Goal: Information Seeking & Learning: Learn about a topic

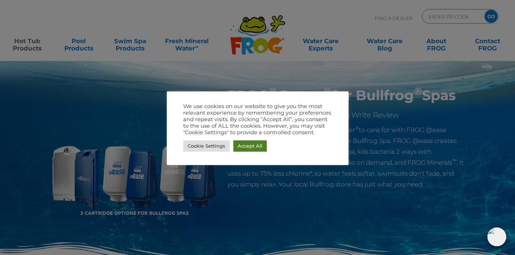
click at [256, 149] on link "Accept All" at bounding box center [249, 146] width 33 height 11
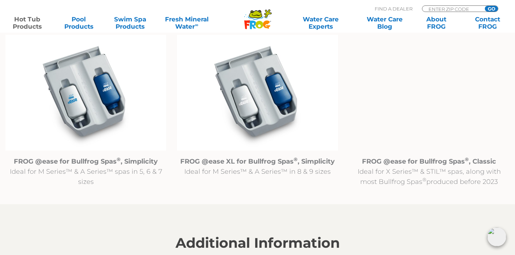
scroll to position [768, 0]
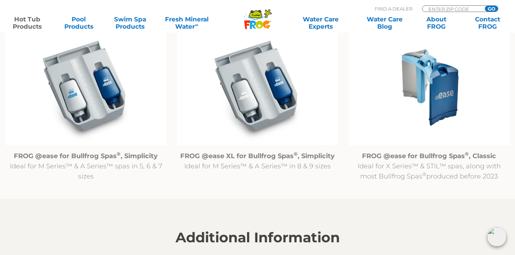
click at [262, 110] on img at bounding box center [257, 87] width 161 height 116
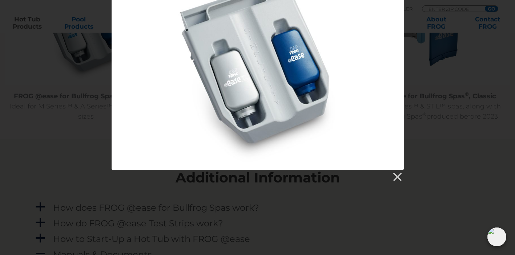
scroll to position [835, 0]
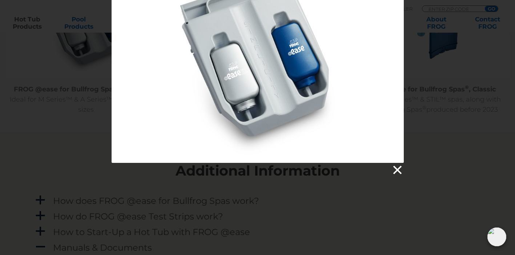
click at [396, 172] on link at bounding box center [396, 170] width 11 height 11
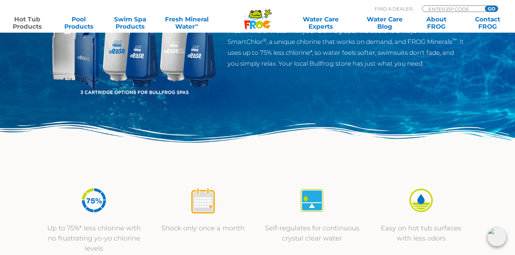
scroll to position [0, 0]
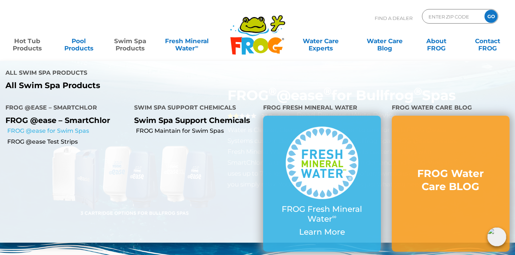
click at [74, 130] on link "FROG @ease for Swim Spas" at bounding box center [67, 131] width 121 height 8
